Goal: Task Accomplishment & Management: Use online tool/utility

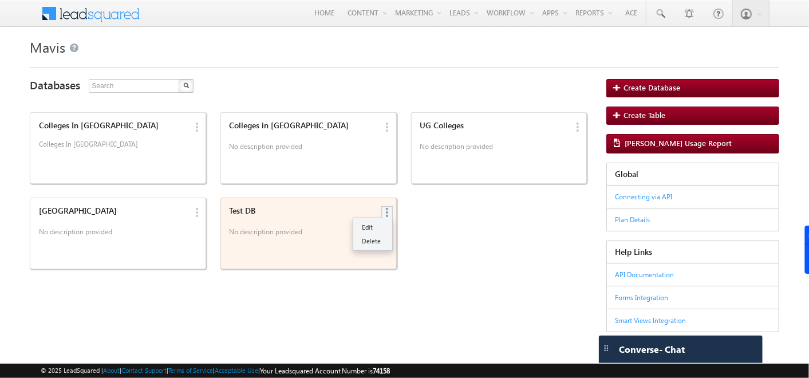
click at [383, 210] on link at bounding box center [389, 212] width 13 height 10
click at [375, 237] on link "Delete" at bounding box center [372, 241] width 39 height 14
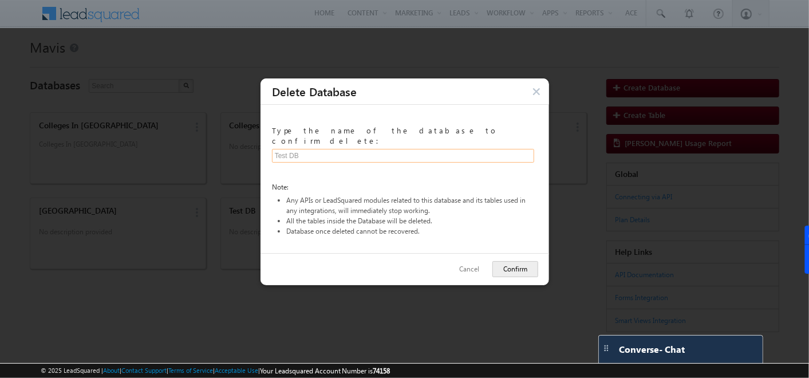
click at [321, 149] on input "text" at bounding box center [403, 155] width 263 height 14
type input "Test DB"
click at [497, 261] on button "Confirm" at bounding box center [515, 269] width 46 height 16
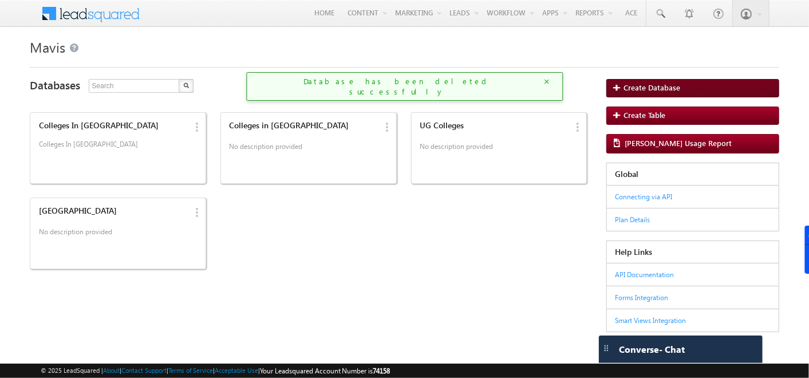
click at [635, 89] on span "Create Database" at bounding box center [652, 88] width 57 height 9
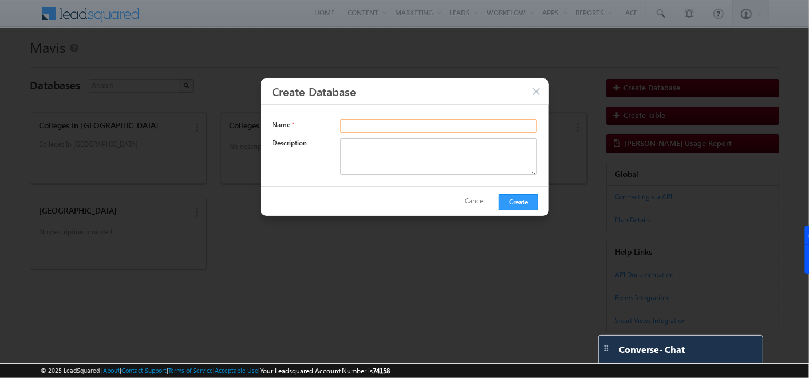
click at [428, 124] on input "text" at bounding box center [439, 126] width 198 height 14
type input "Test DB"
click at [499, 197] on button "Create" at bounding box center [519, 202] width 40 height 16
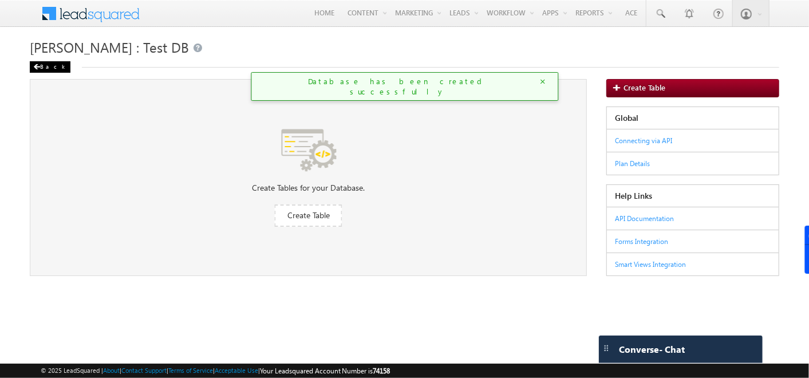
click at [37, 66] on span at bounding box center [36, 67] width 7 height 6
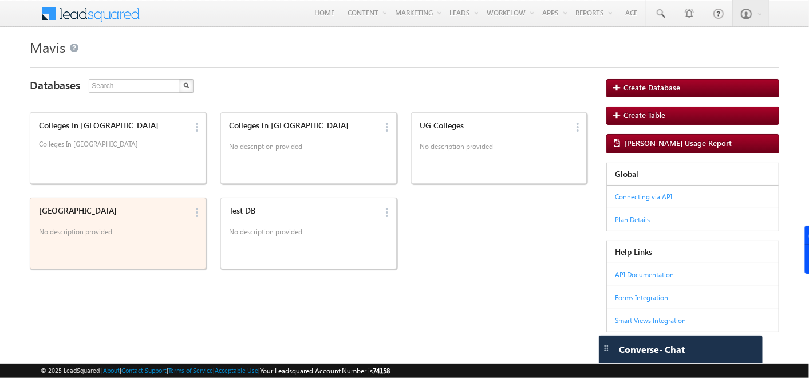
click at [112, 207] on div "India" at bounding box center [113, 211] width 148 height 10
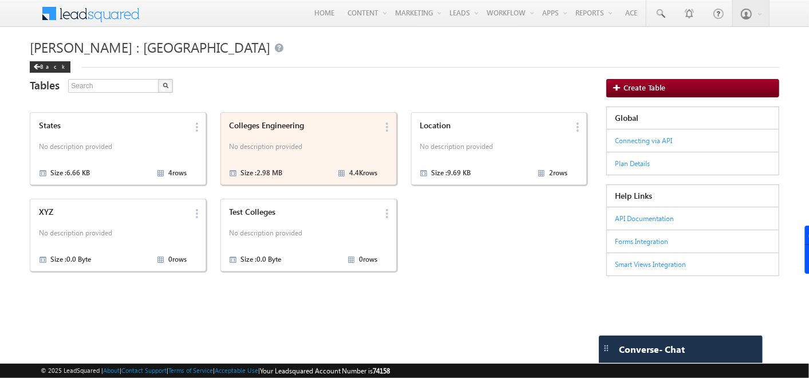
click at [317, 152] on p "No description provided" at bounding box center [303, 147] width 148 height 17
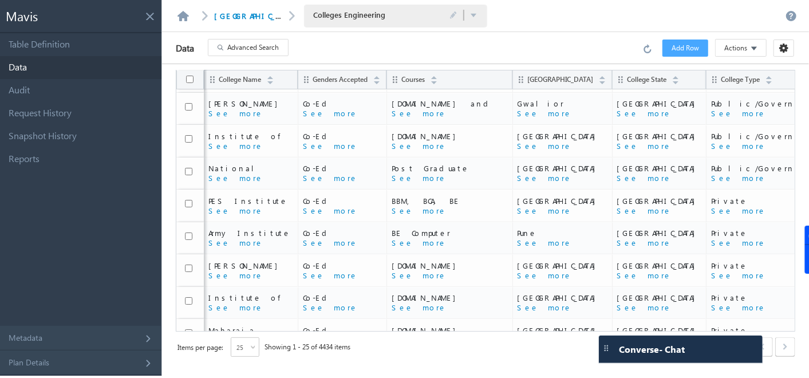
scroll to position [20, 0]
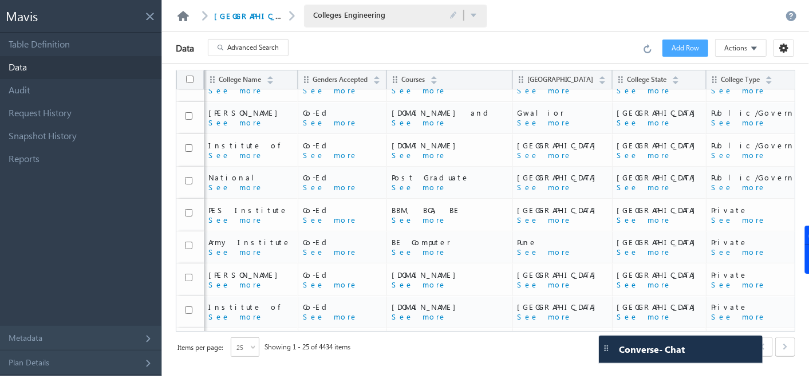
click at [181, 18] on link at bounding box center [183, 16] width 14 height 10
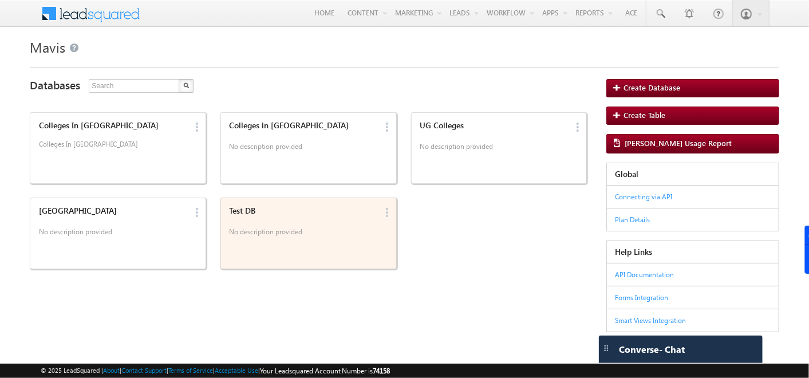
click at [322, 215] on div "Test DB No description provided" at bounding box center [302, 222] width 152 height 40
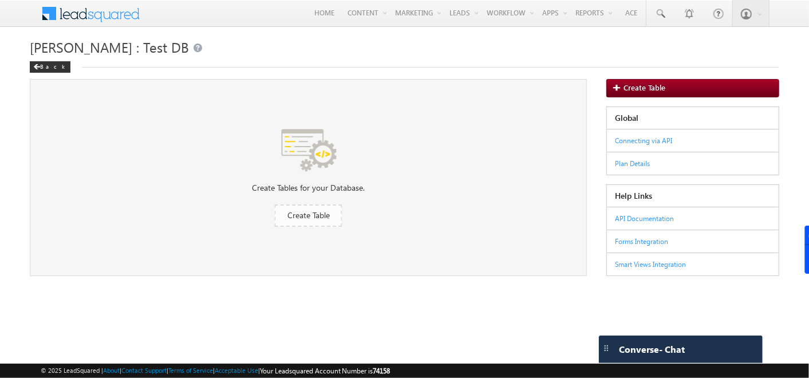
click at [312, 215] on span "Create Table" at bounding box center [308, 214] width 42 height 11
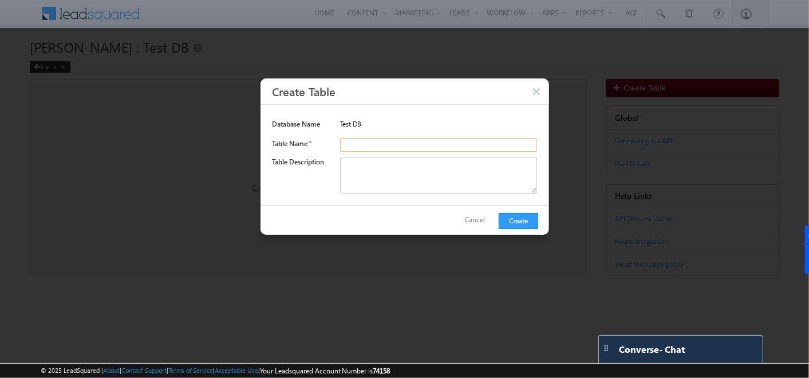
click at [369, 146] on input "text" at bounding box center [439, 144] width 198 height 14
type input "Schools"
click at [517, 218] on button "Create" at bounding box center [519, 220] width 40 height 16
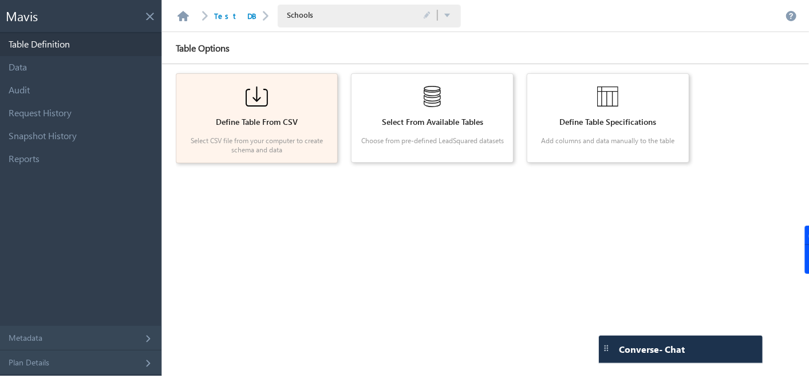
click at [244, 107] on div at bounding box center [256, 96] width 145 height 29
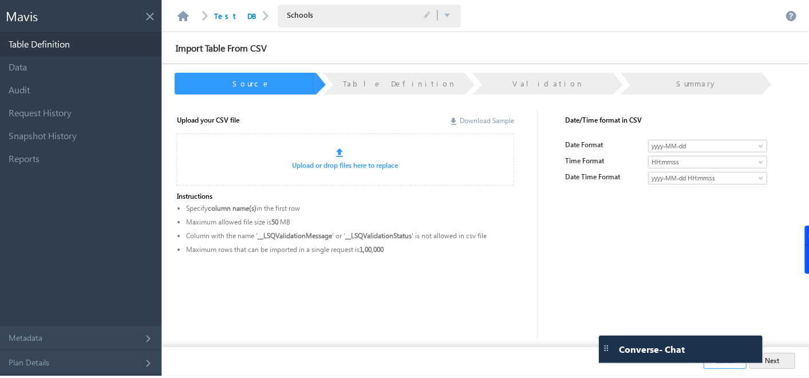
click at [466, 123] on link "Download Sample" at bounding box center [482, 120] width 63 height 9
click at [330, 172] on div "Upload or drop files here to replace" at bounding box center [345, 159] width 338 height 52
click at [332, 161] on link "Upload or drop files here to replace" at bounding box center [346, 165] width 106 height 9
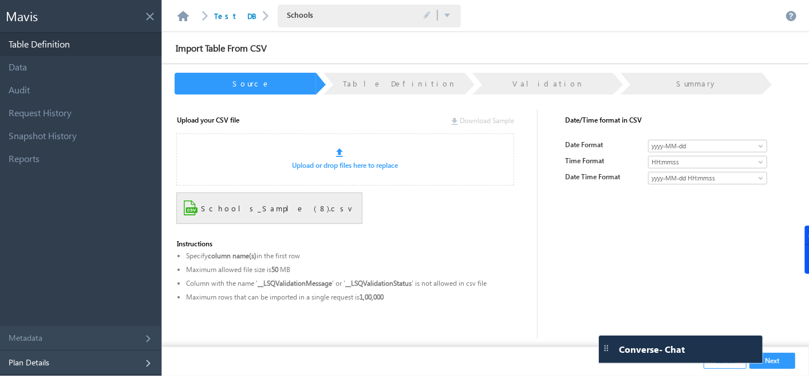
click at [145, 363] on div "Plan Details" at bounding box center [80, 362] width 161 height 25
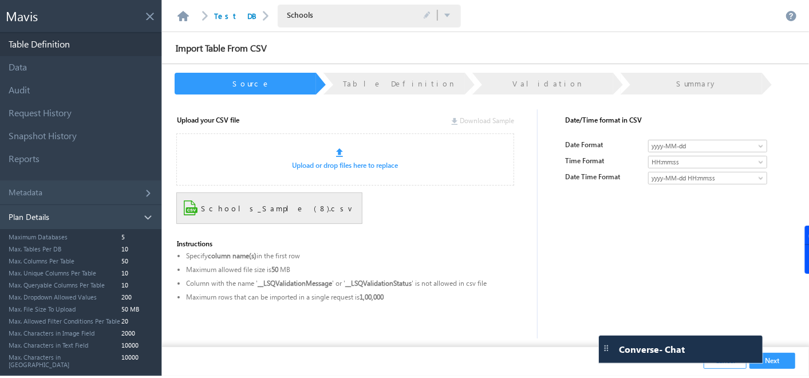
click at [144, 207] on div "Plan Details" at bounding box center [80, 217] width 161 height 25
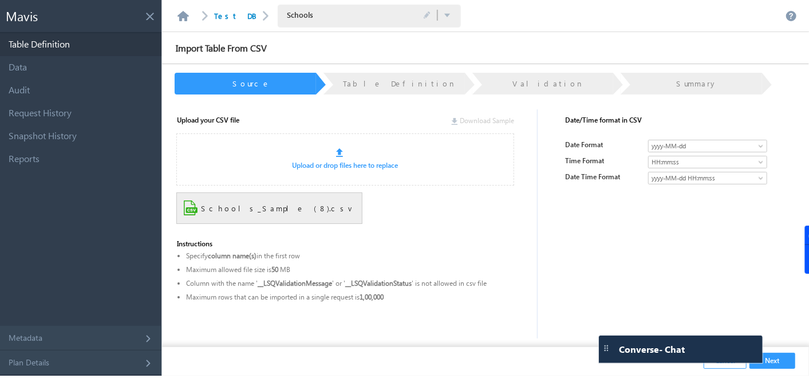
click at [782, 354] on button "Next" at bounding box center [773, 361] width 46 height 16
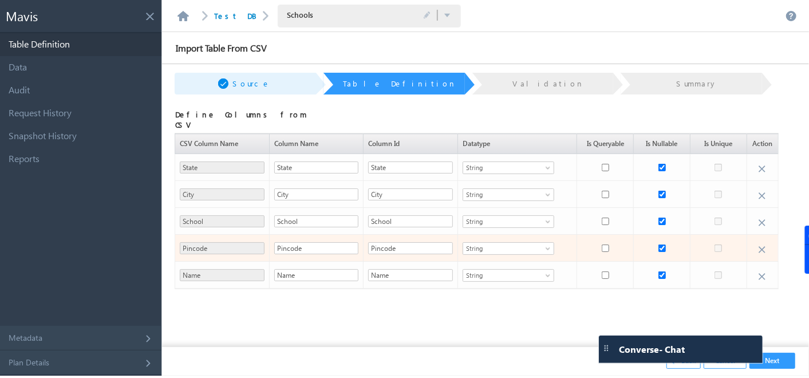
click at [494, 243] on span "String" at bounding box center [501, 248] width 77 height 10
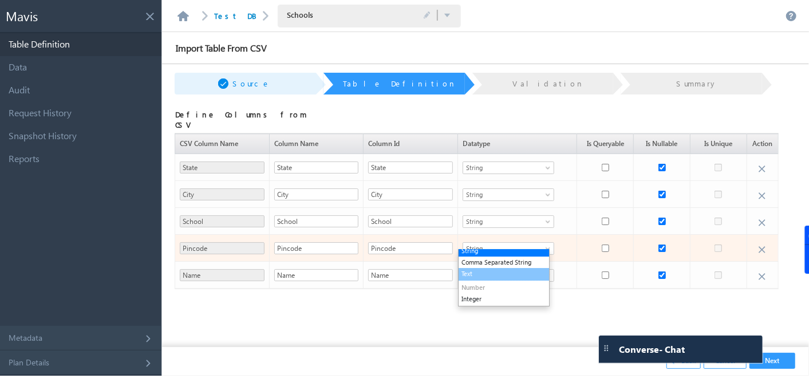
scroll to position [22, 0]
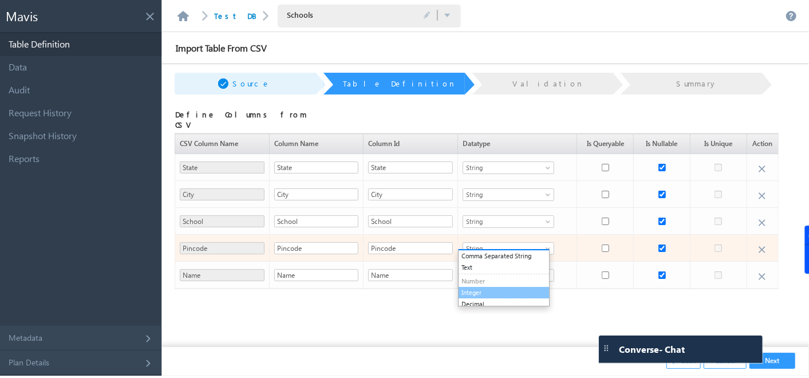
click at [483, 289] on li "Integer" at bounding box center [504, 292] width 90 height 11
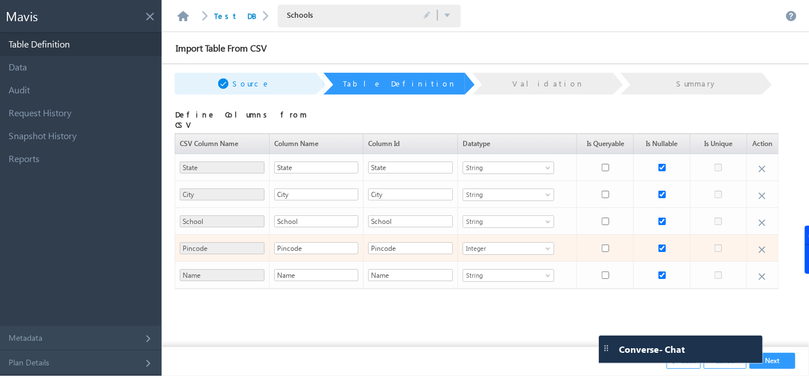
click at [525, 243] on span "Integer" at bounding box center [501, 248] width 77 height 10
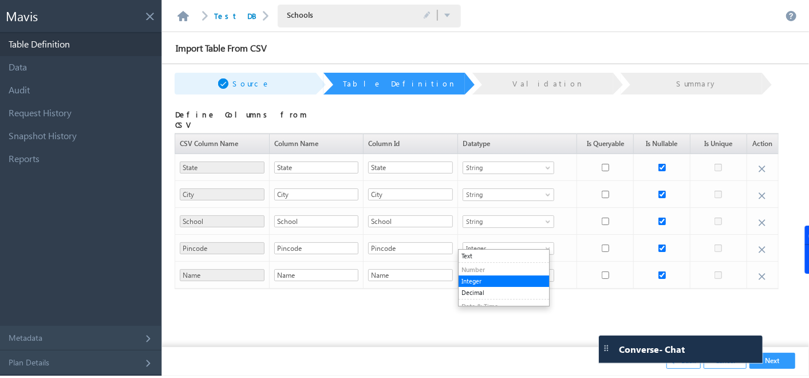
scroll to position [31, 0]
click at [396, 308] on div "Define Columns from CSV CSV Column Name Column Name Column Id Datatype Is Query…" at bounding box center [477, 235] width 626 height 263
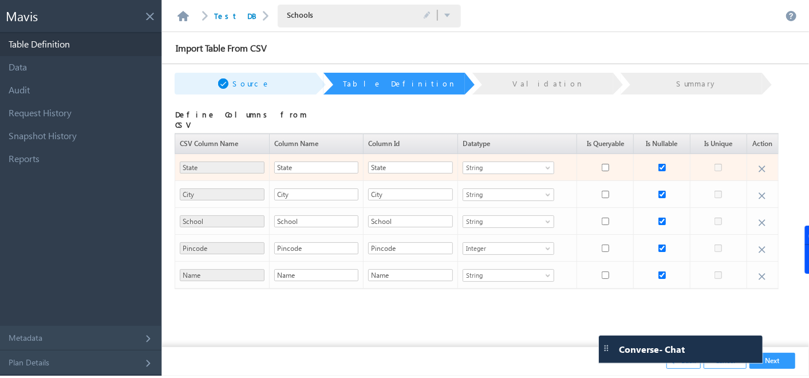
click at [598, 161] on td at bounding box center [605, 167] width 57 height 27
click at [602, 164] on input "checkbox" at bounding box center [605, 167] width 7 height 7
checkbox input "true"
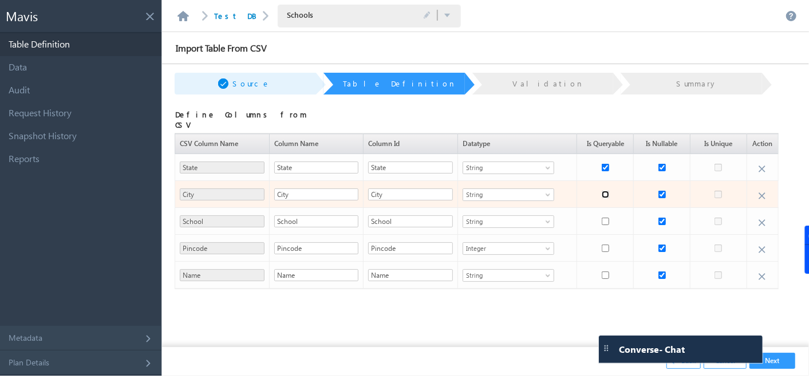
click at [602, 191] on input "checkbox" at bounding box center [605, 194] width 7 height 7
checkbox input "true"
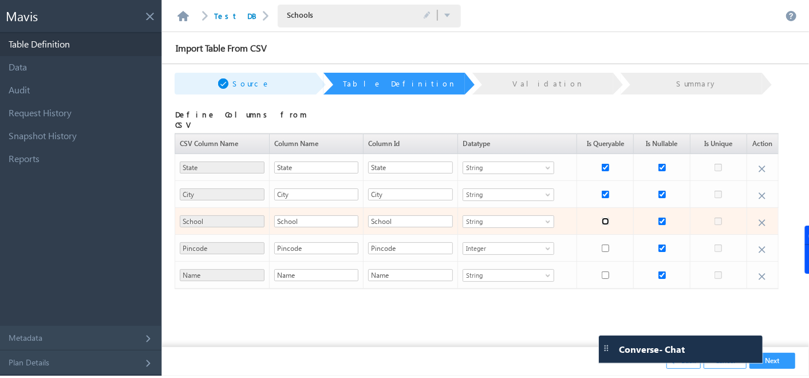
click at [602, 218] on input "checkbox" at bounding box center [605, 221] width 7 height 7
checkbox input "true"
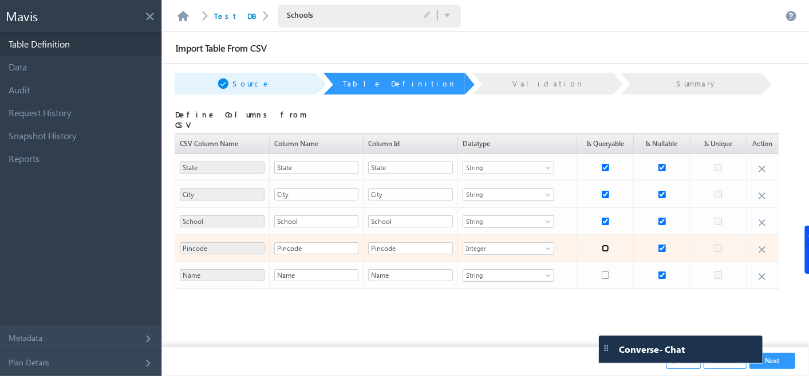
click at [602, 245] on input "checkbox" at bounding box center [605, 248] width 7 height 7
checkbox input "true"
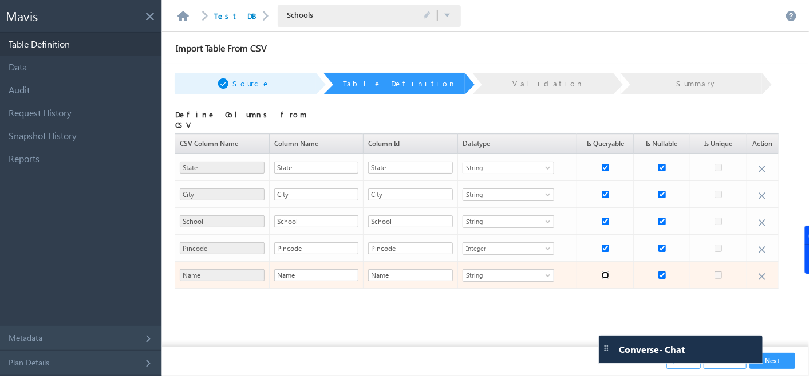
click at [602, 271] on input "checkbox" at bounding box center [605, 274] width 7 height 7
checkbox input "true"
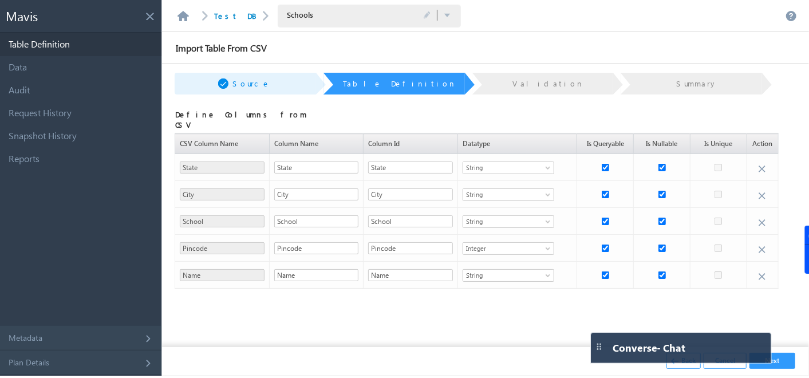
drag, startPoint x: 608, startPoint y: 346, endPoint x: 358, endPoint y: 353, distance: 250.3
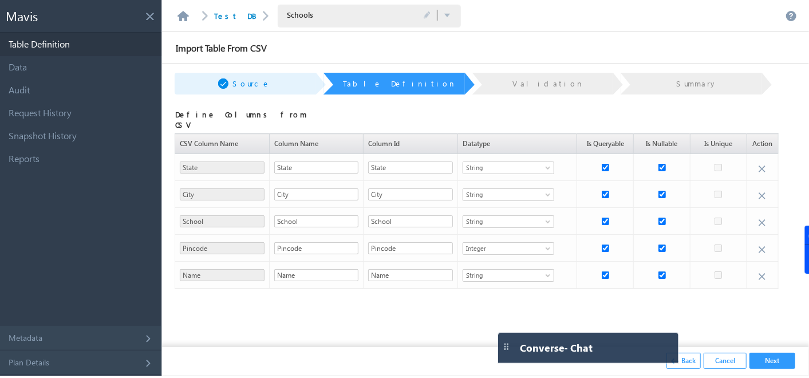
click at [430, 356] on ul "Back Cancel Next" at bounding box center [486, 361] width 620 height 16
click at [763, 357] on button "Next" at bounding box center [773, 361] width 46 height 16
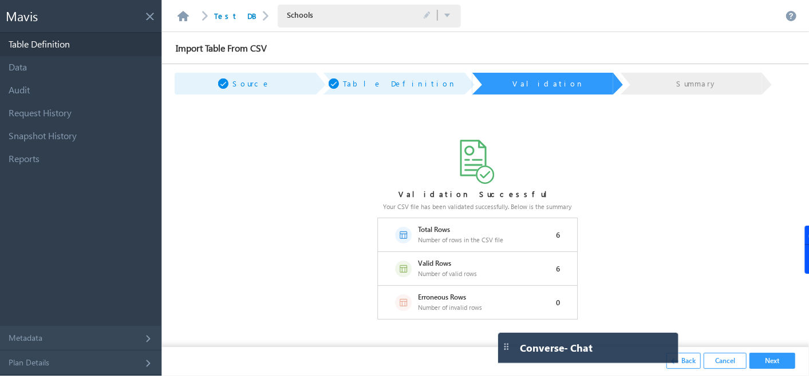
click at [782, 360] on button "Next" at bounding box center [773, 361] width 46 height 16
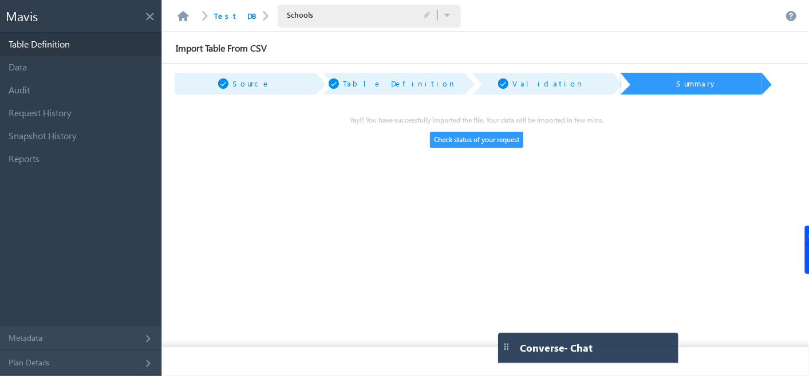
click at [487, 138] on button "Check status of your request" at bounding box center [476, 140] width 93 height 16
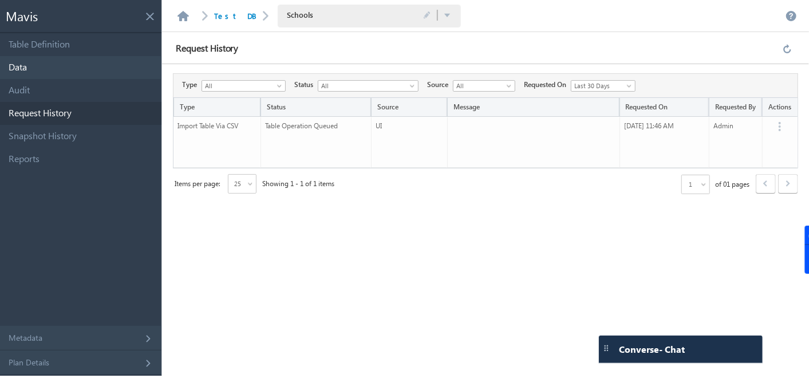
click at [25, 67] on link "Data" at bounding box center [80, 67] width 161 height 23
click at [27, 68] on link "Data" at bounding box center [80, 67] width 161 height 23
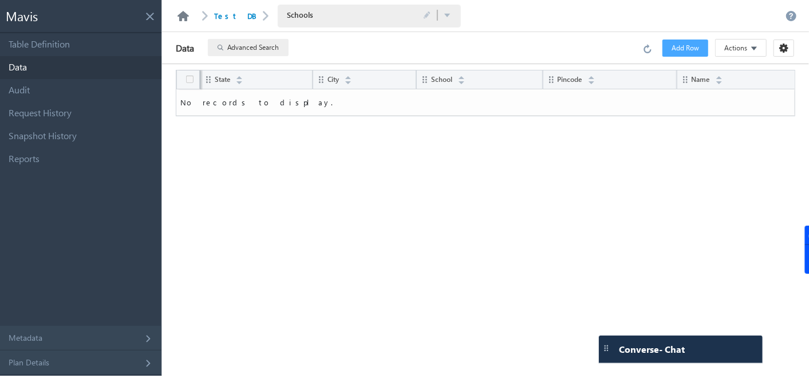
click at [183, 15] on link at bounding box center [183, 16] width 14 height 10
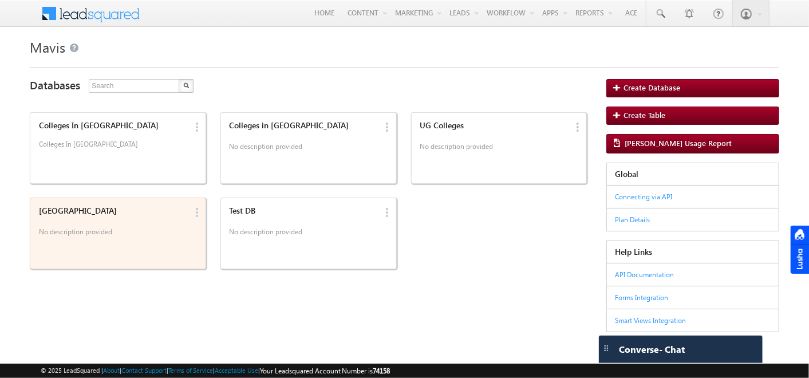
click at [81, 200] on div "India No description provided Edit Delete" at bounding box center [118, 233] width 176 height 72
click at [167, 217] on div "India No description provided" at bounding box center [111, 222] width 152 height 40
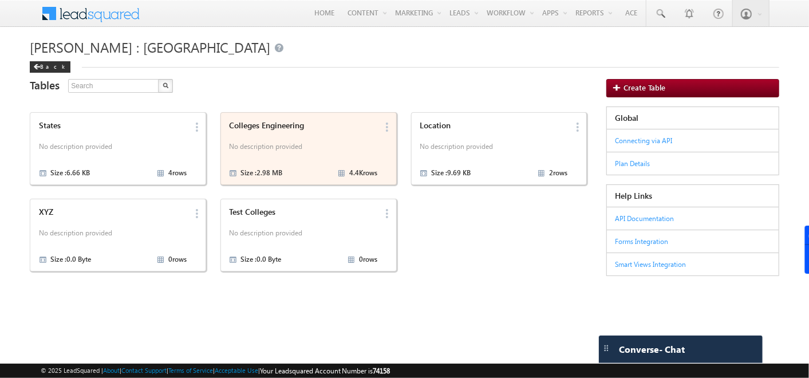
click at [342, 133] on div "Colleges Engineering No description provided Size : 2.98 MB 4.4K rows" at bounding box center [302, 148] width 152 height 62
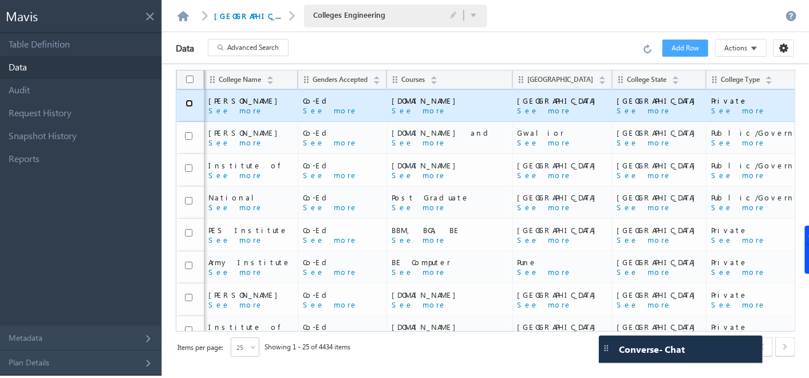
click at [192, 103] on input "checkbox" at bounding box center [189, 103] width 7 height 7
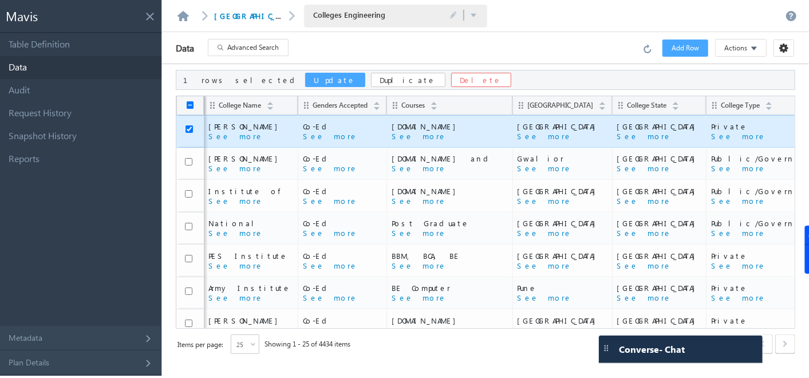
click at [191, 102] on button at bounding box center [190, 104] width 7 height 7
checkbox input "false"
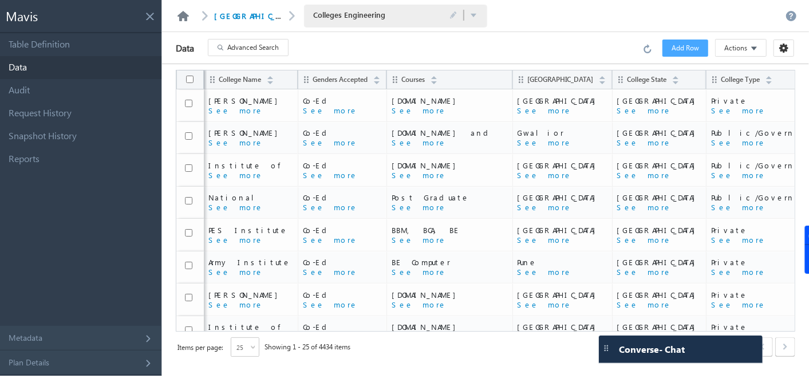
click at [183, 11] on link at bounding box center [183, 16] width 14 height 10
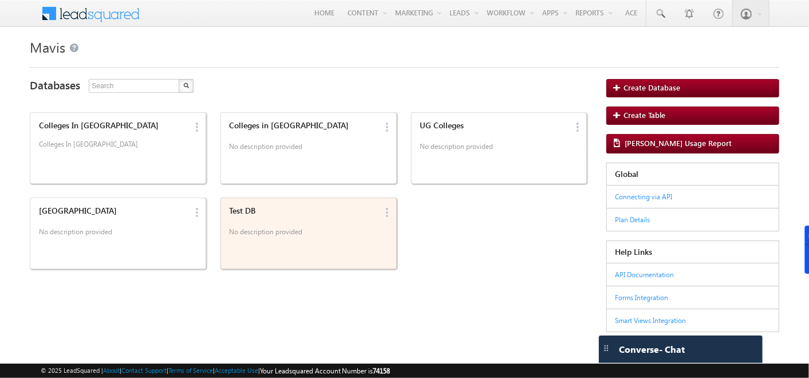
click at [264, 215] on div "Test DB No description provided" at bounding box center [302, 222] width 152 height 40
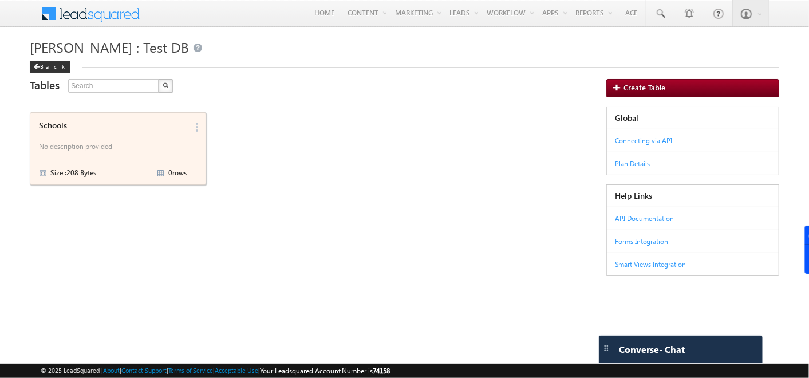
click at [98, 137] on div "Schools No description provided Size : 208 Bytes 0 rows" at bounding box center [111, 148] width 152 height 62
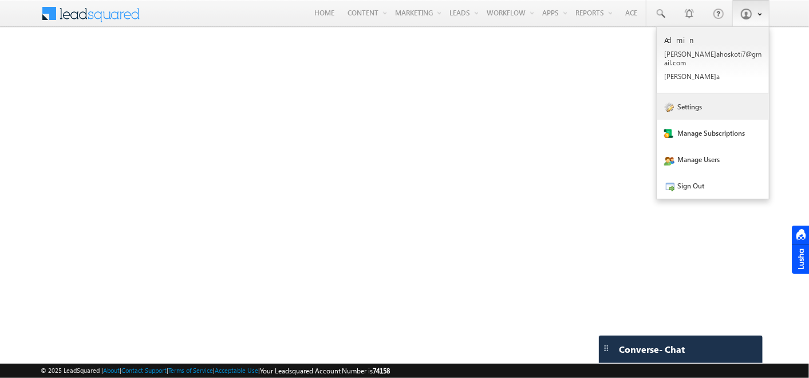
click at [696, 93] on link "Settings" at bounding box center [713, 106] width 112 height 26
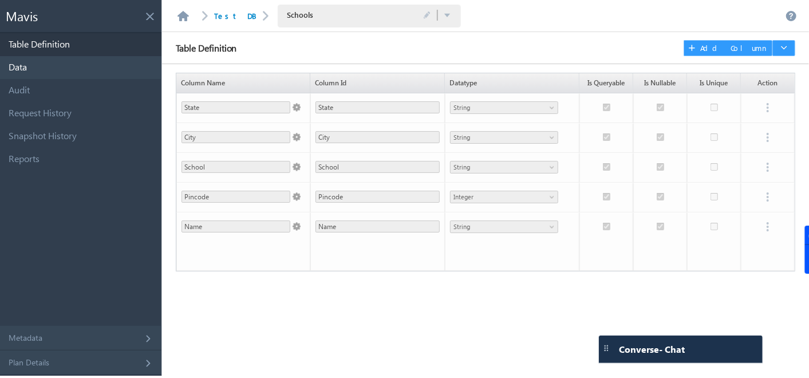
click at [68, 70] on link "Data" at bounding box center [80, 67] width 161 height 23
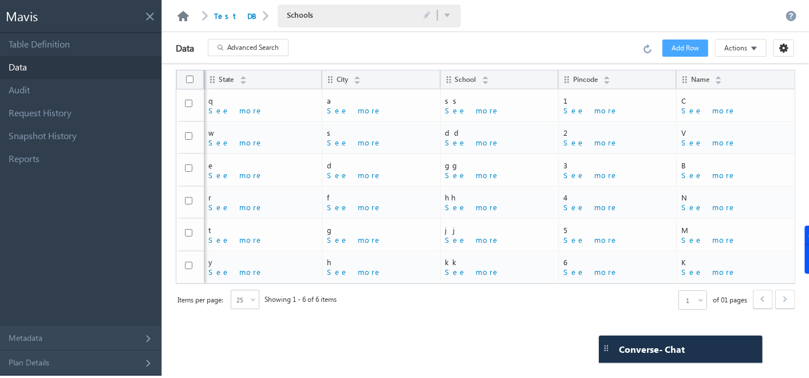
click at [182, 15] on link at bounding box center [183, 16] width 14 height 10
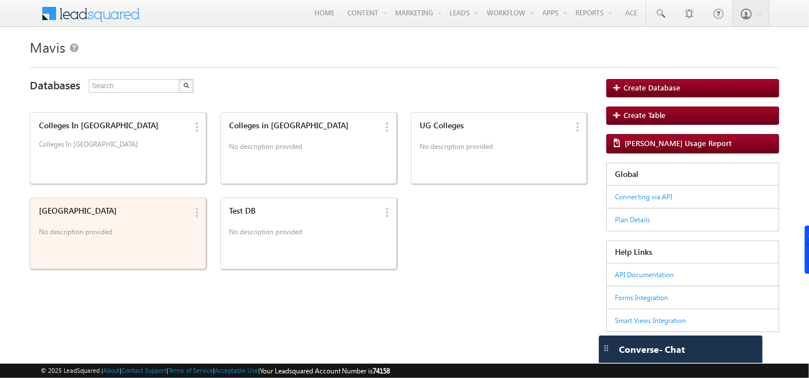
click at [54, 211] on div "India" at bounding box center [113, 211] width 148 height 10
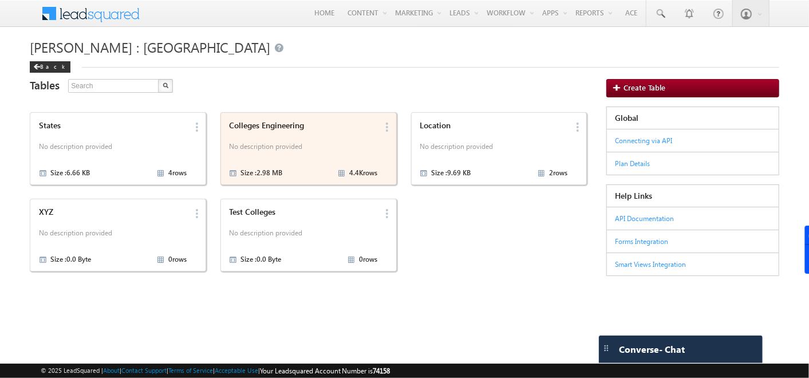
click at [255, 133] on div "Colleges Engineering No description provided Size : 2.98 MB 4.4K rows" at bounding box center [302, 148] width 152 height 62
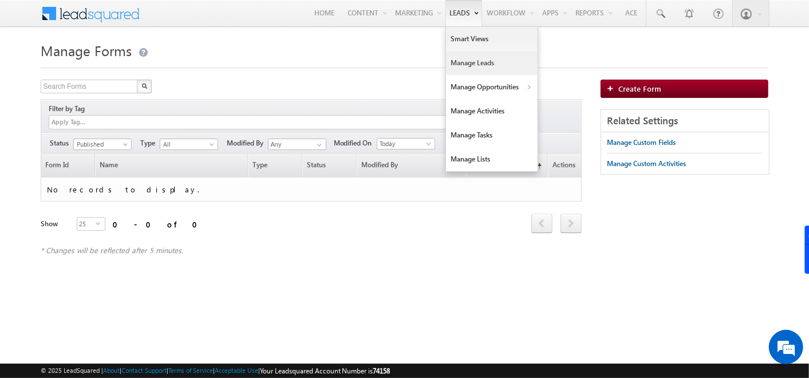
click at [475, 64] on link "Manage Leads" at bounding box center [492, 63] width 92 height 24
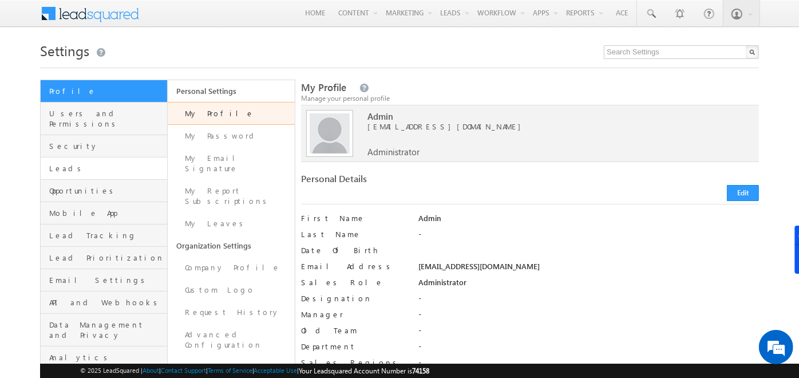
click at [136, 157] on link "Leads" at bounding box center [104, 168] width 127 height 22
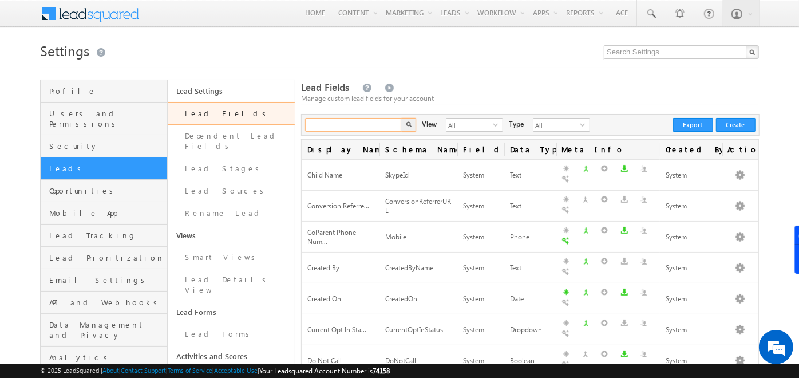
click at [330, 126] on input "text" at bounding box center [354, 125] width 98 height 14
type input "MAVIS"
click at [401, 118] on button "button" at bounding box center [408, 125] width 15 height 14
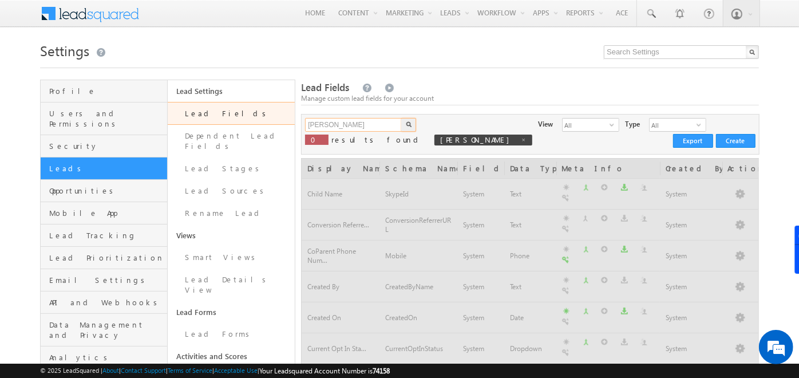
click at [346, 123] on input "MAVIS" at bounding box center [354, 125] width 98 height 14
type input "M"
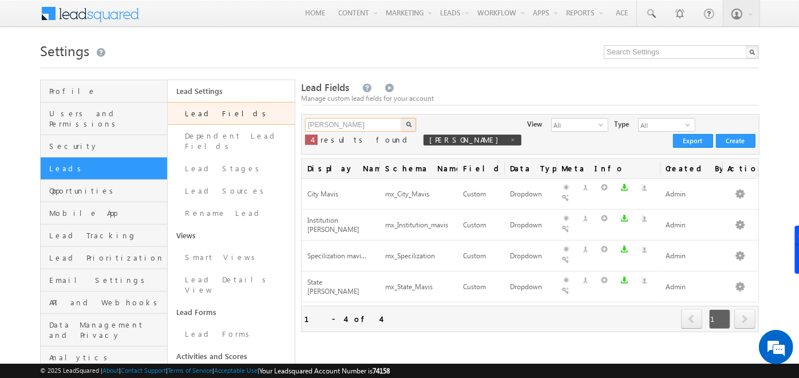
type input "mavis"
click at [401, 118] on button "button" at bounding box center [408, 125] width 15 height 14
click at [727, 200] on link "Edit" at bounding box center [719, 202] width 69 height 14
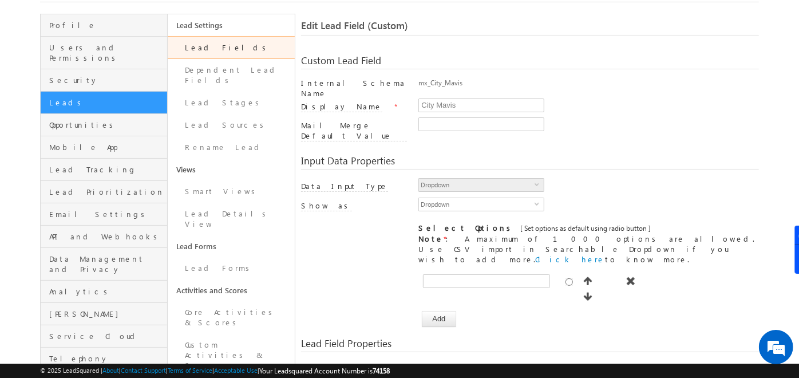
click at [224, 45] on link "Lead Fields" at bounding box center [231, 47] width 127 height 23
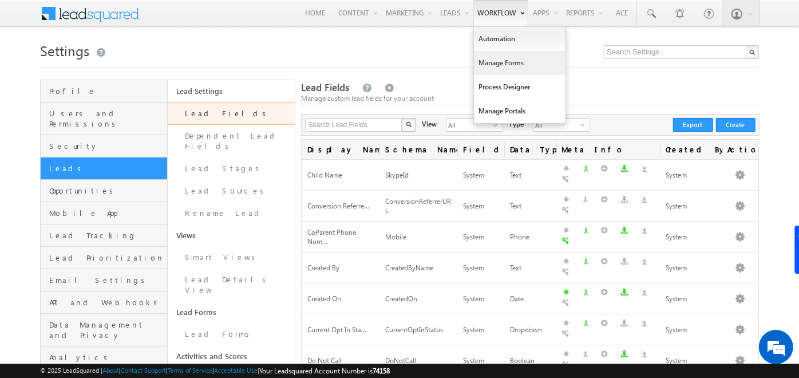
click at [488, 52] on link "Manage Forms" at bounding box center [520, 63] width 92 height 24
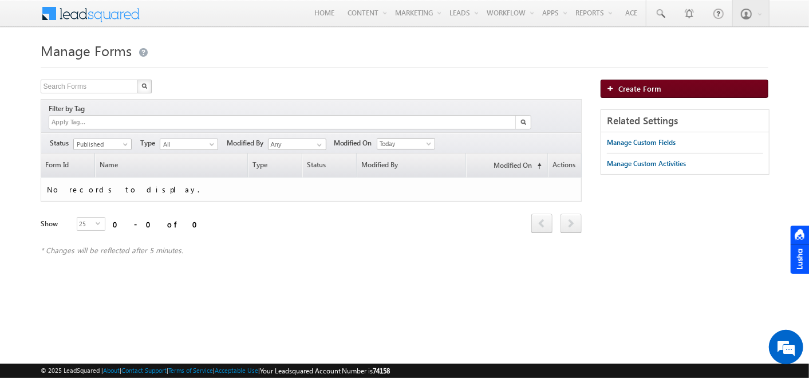
click at [644, 88] on span "Create Form" at bounding box center [639, 89] width 43 height 10
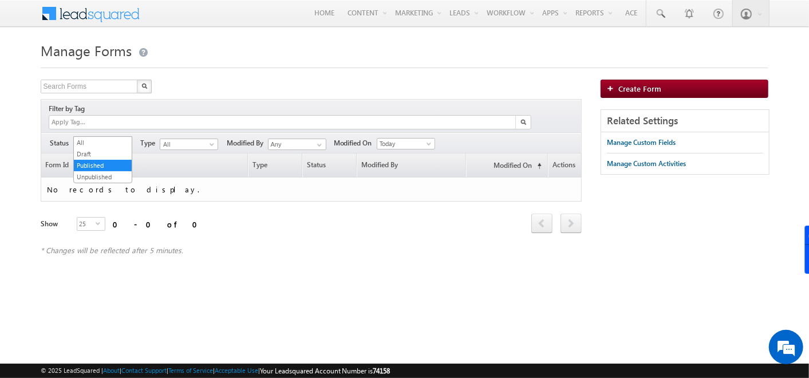
click at [126, 142] on span at bounding box center [126, 146] width 9 height 9
click at [106, 139] on link "All" at bounding box center [103, 142] width 58 height 10
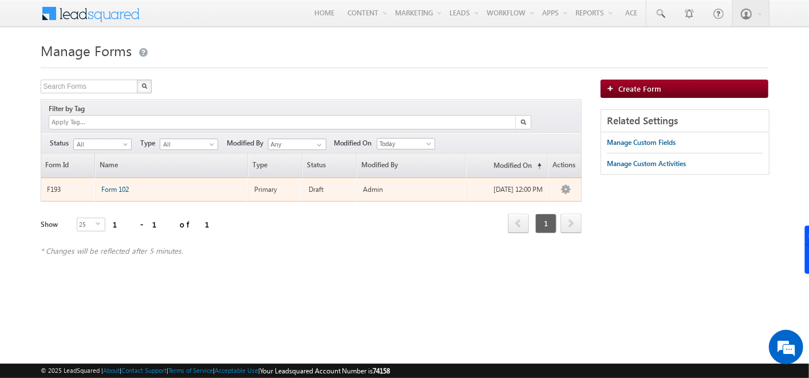
click at [111, 185] on span "Form 102" at bounding box center [114, 189] width 27 height 9
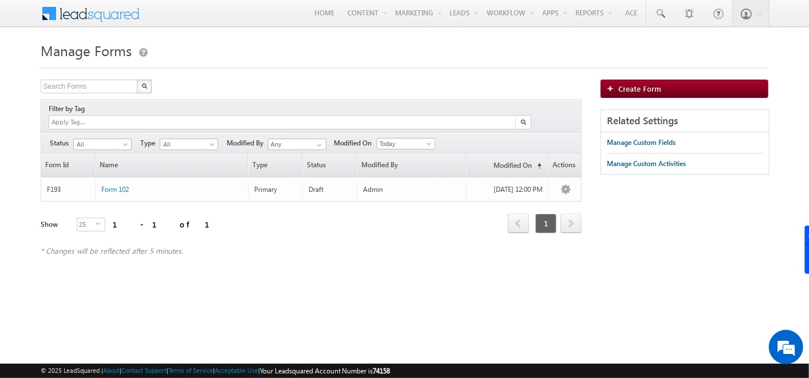
click at [260, 52] on h1 "Manage Forms" at bounding box center [405, 49] width 728 height 22
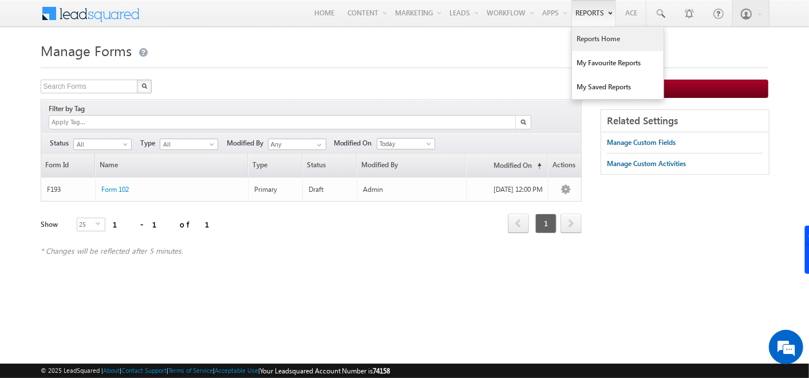
click at [598, 33] on link "Reports Home" at bounding box center [618, 39] width 92 height 24
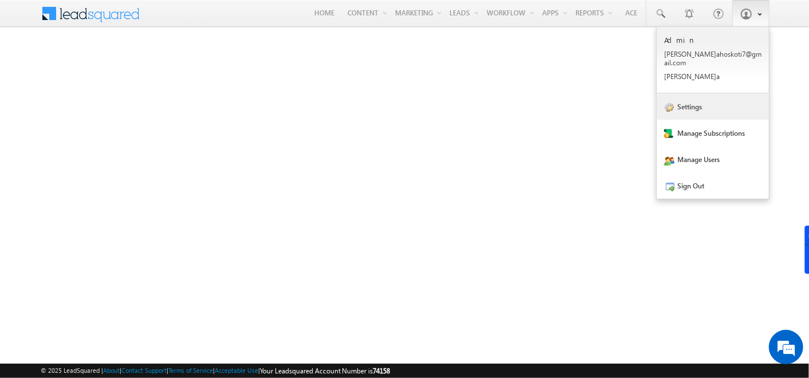
click at [704, 103] on link "Settings" at bounding box center [713, 106] width 112 height 26
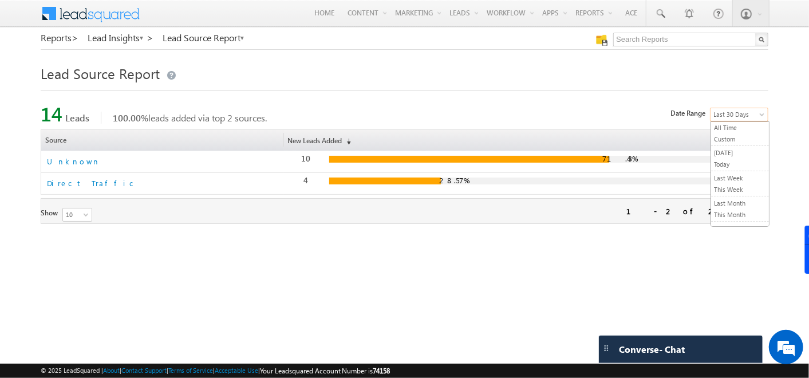
scroll to position [41, 0]
click at [748, 121] on body "Menu Admin [PERSON_NAME] ahosk oti7@ gmail" at bounding box center [404, 162] width 809 height 325
click at [744, 169] on link "This Month" at bounding box center [740, 174] width 58 height 10
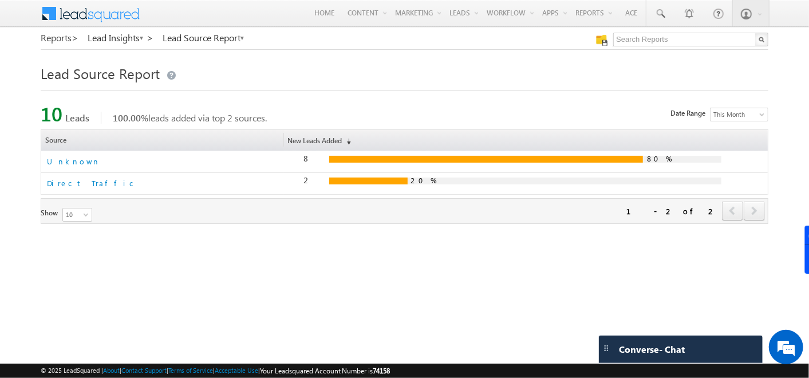
click at [62, 39] on link "Reports >" at bounding box center [60, 38] width 38 height 10
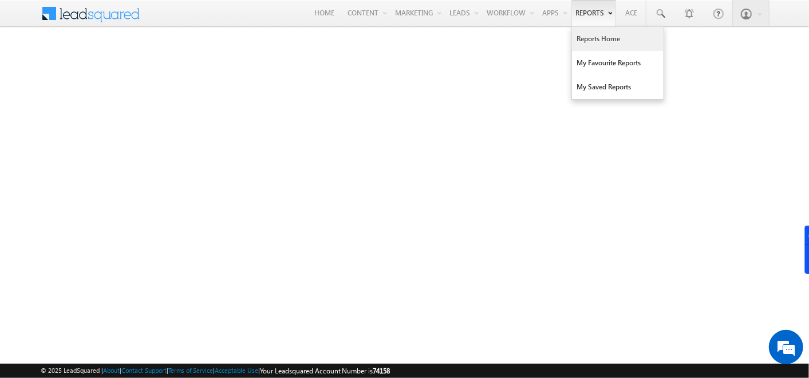
click at [609, 36] on link "Reports Home" at bounding box center [618, 39] width 92 height 24
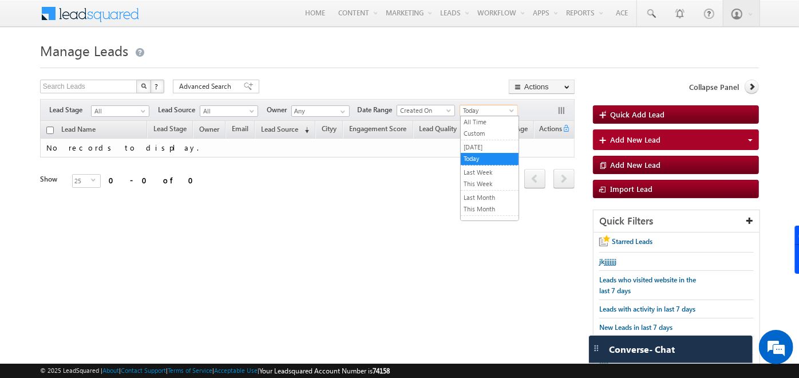
click at [482, 107] on span "Today" at bounding box center [487, 110] width 54 height 10
click at [486, 120] on link "All Time" at bounding box center [490, 122] width 58 height 10
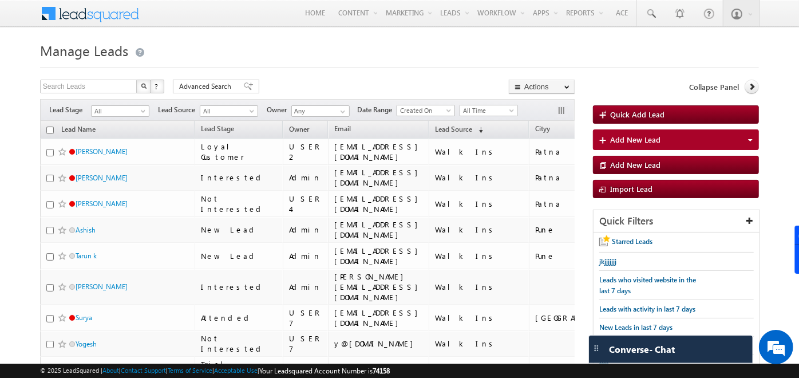
click at [282, 52] on h1 "Manage Leads" at bounding box center [399, 49] width 719 height 22
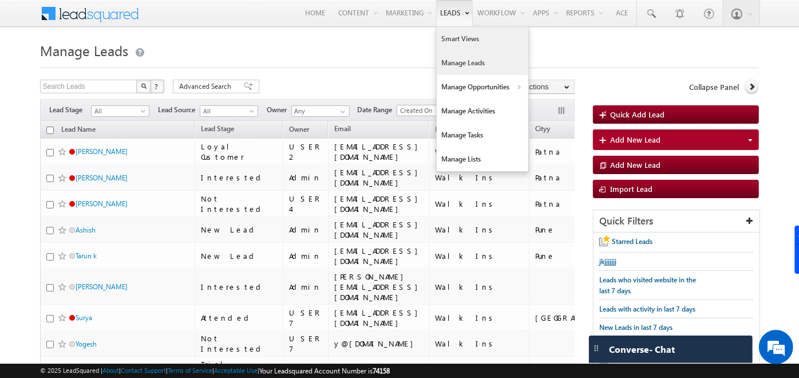
click at [448, 36] on link "Smart Views" at bounding box center [483, 39] width 92 height 24
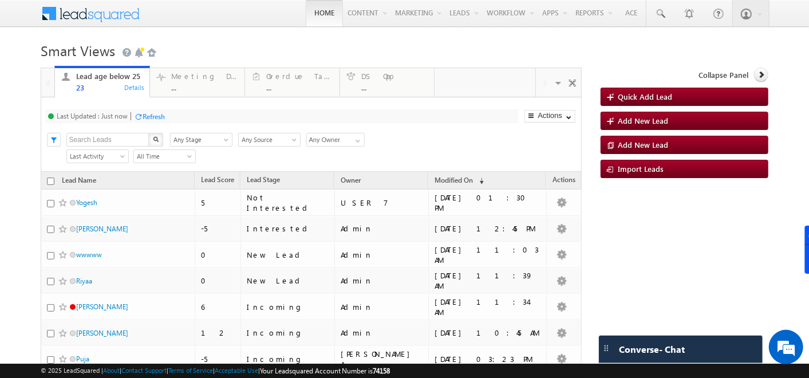
click at [306, 9] on link "Home" at bounding box center [324, 13] width 37 height 26
